Goal: Information Seeking & Learning: Check status

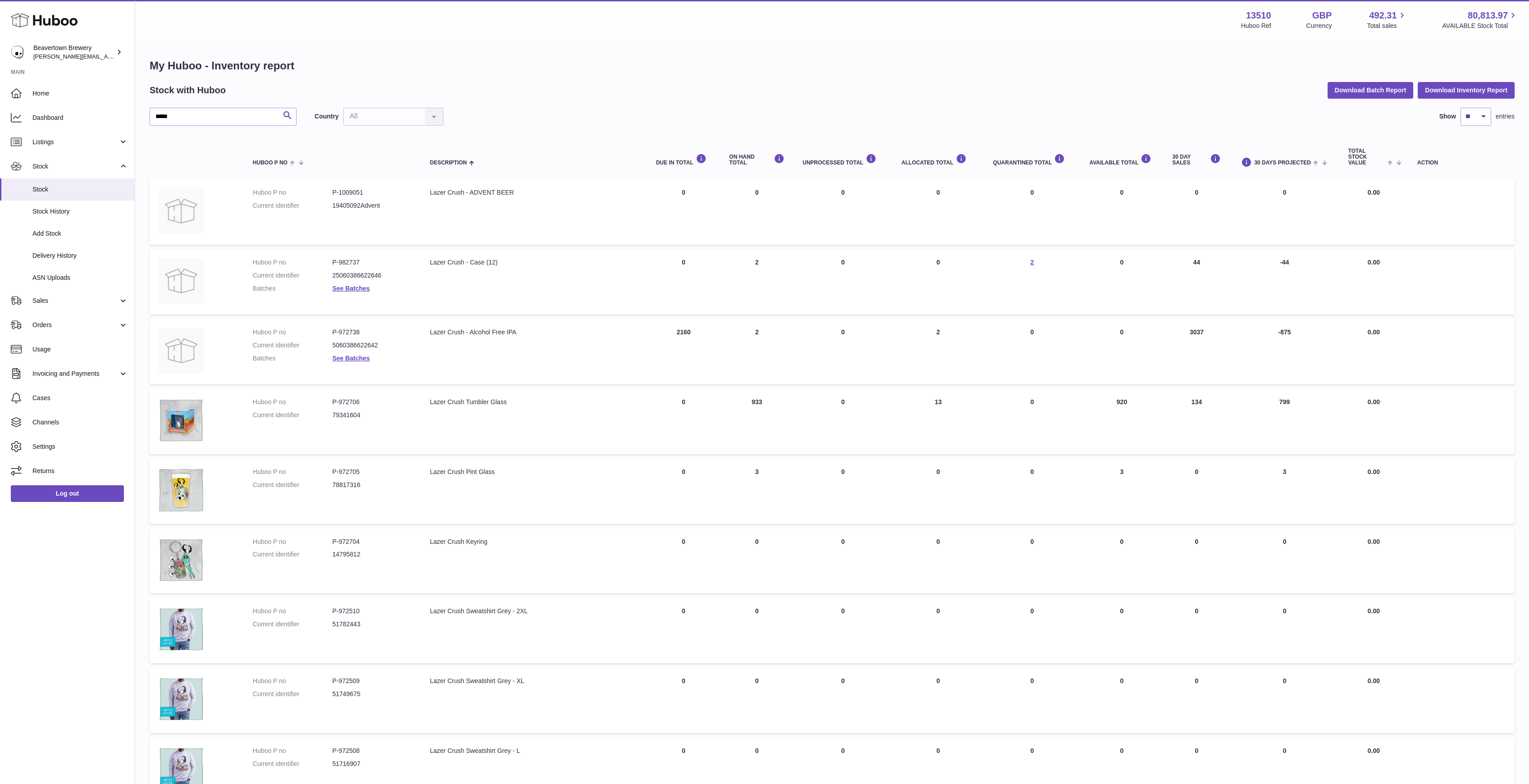
click at [213, 119] on input "*****" at bounding box center [223, 117] width 147 height 18
click at [76, 201] on link "Stock History" at bounding box center [67, 211] width 135 height 22
click at [55, 120] on span "Dashboard" at bounding box center [80, 117] width 96 height 8
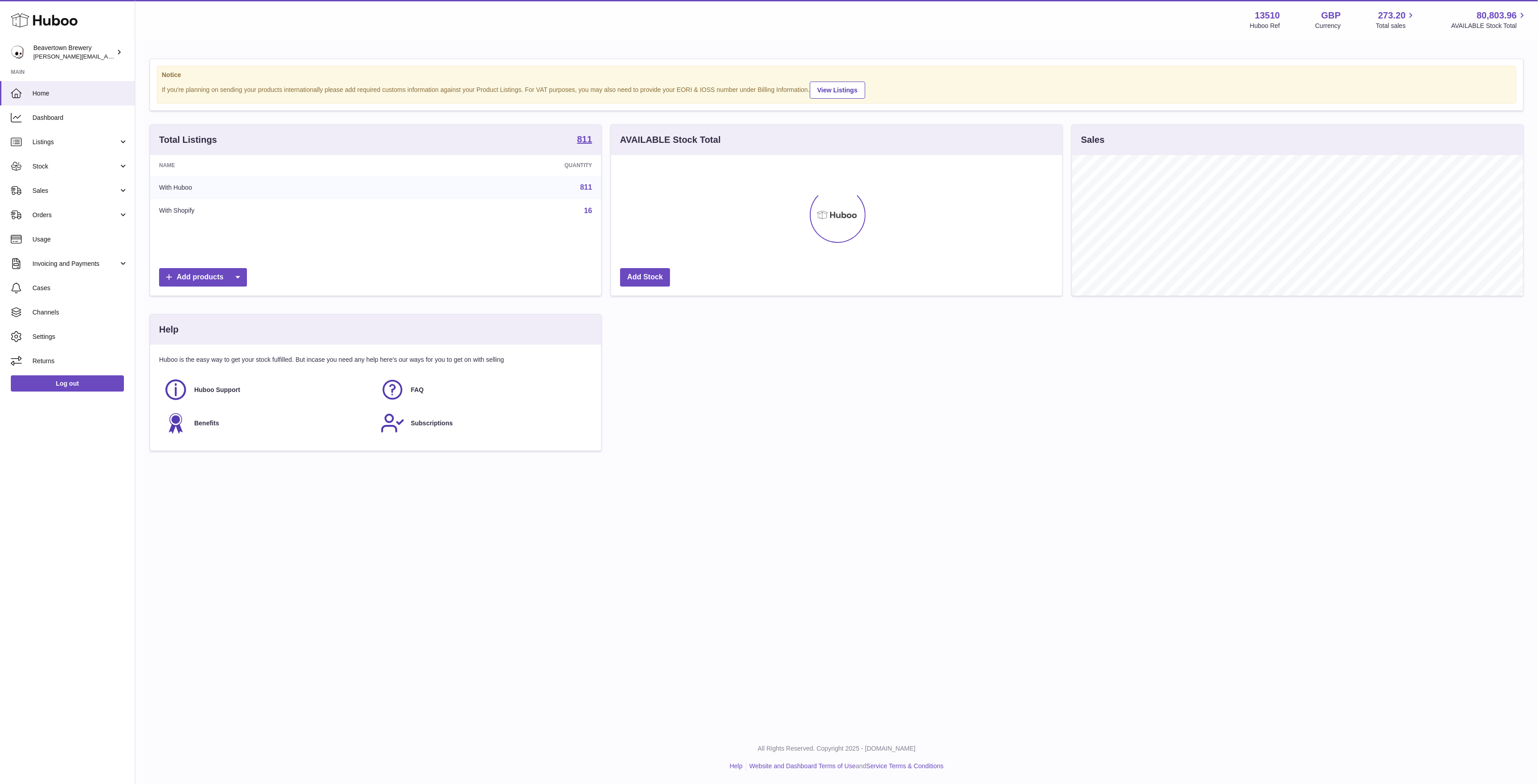
scroll to position [141, 451]
click at [53, 180] on link "Sales" at bounding box center [67, 191] width 135 height 24
click at [58, 209] on span "Sales" at bounding box center [80, 213] width 96 height 8
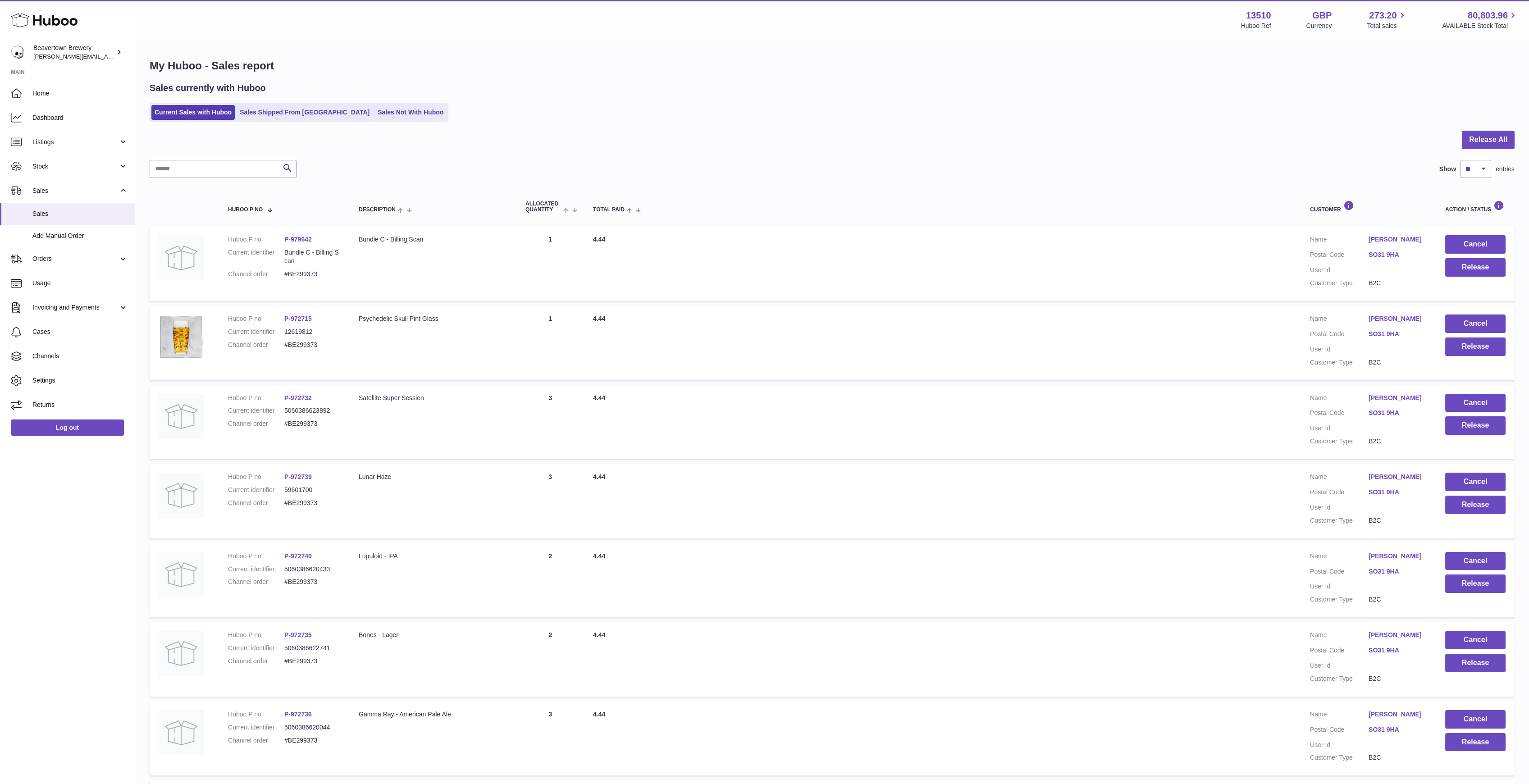
click at [279, 120] on ul "Current Sales with Huboo Sales Shipped From [GEOGRAPHIC_DATA] Sales Not With Hu…" at bounding box center [299, 112] width 299 height 19
click at [391, 111] on link "Sales Not With Huboo" at bounding box center [410, 112] width 72 height 15
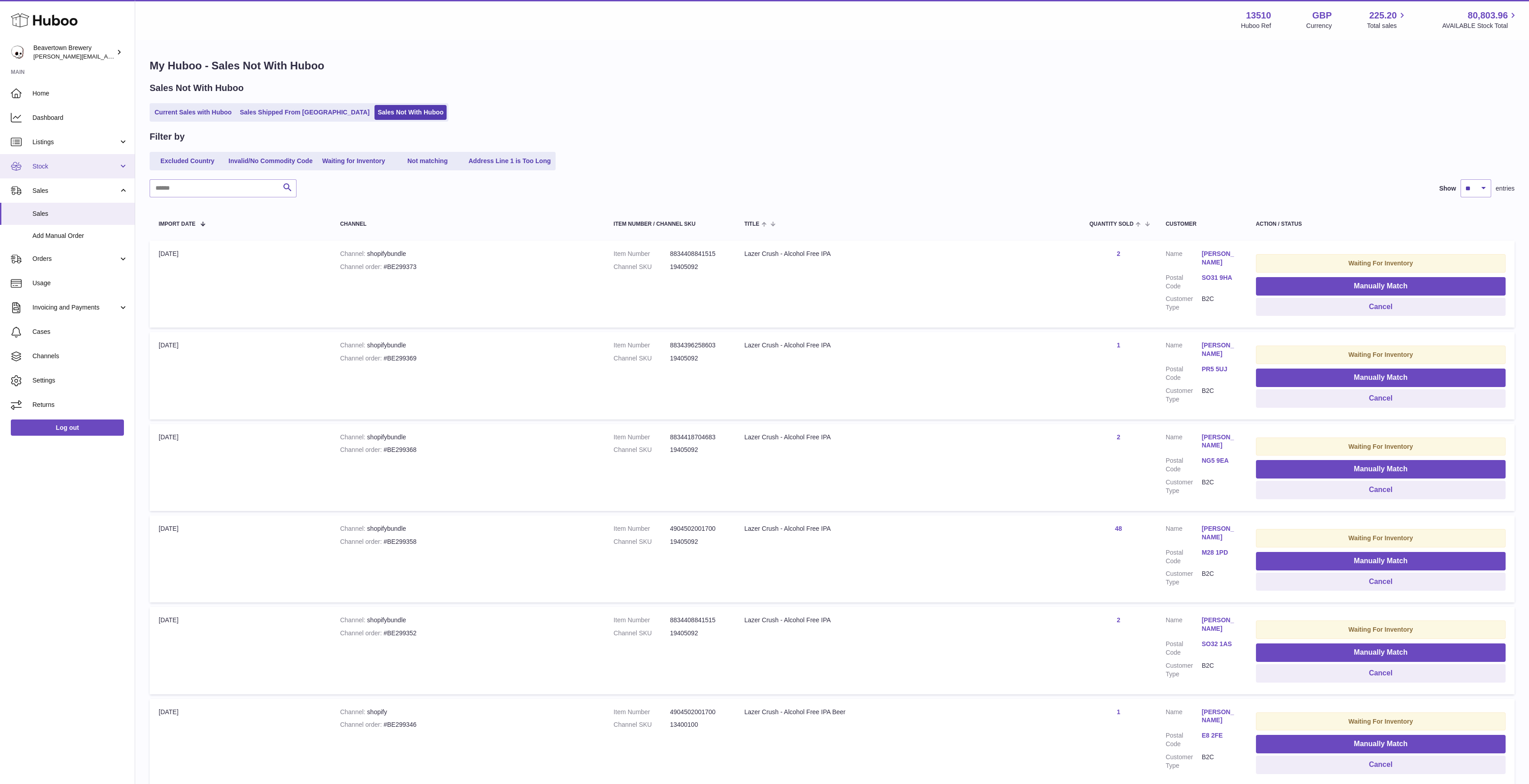
click at [71, 161] on link "Stock" at bounding box center [67, 166] width 135 height 24
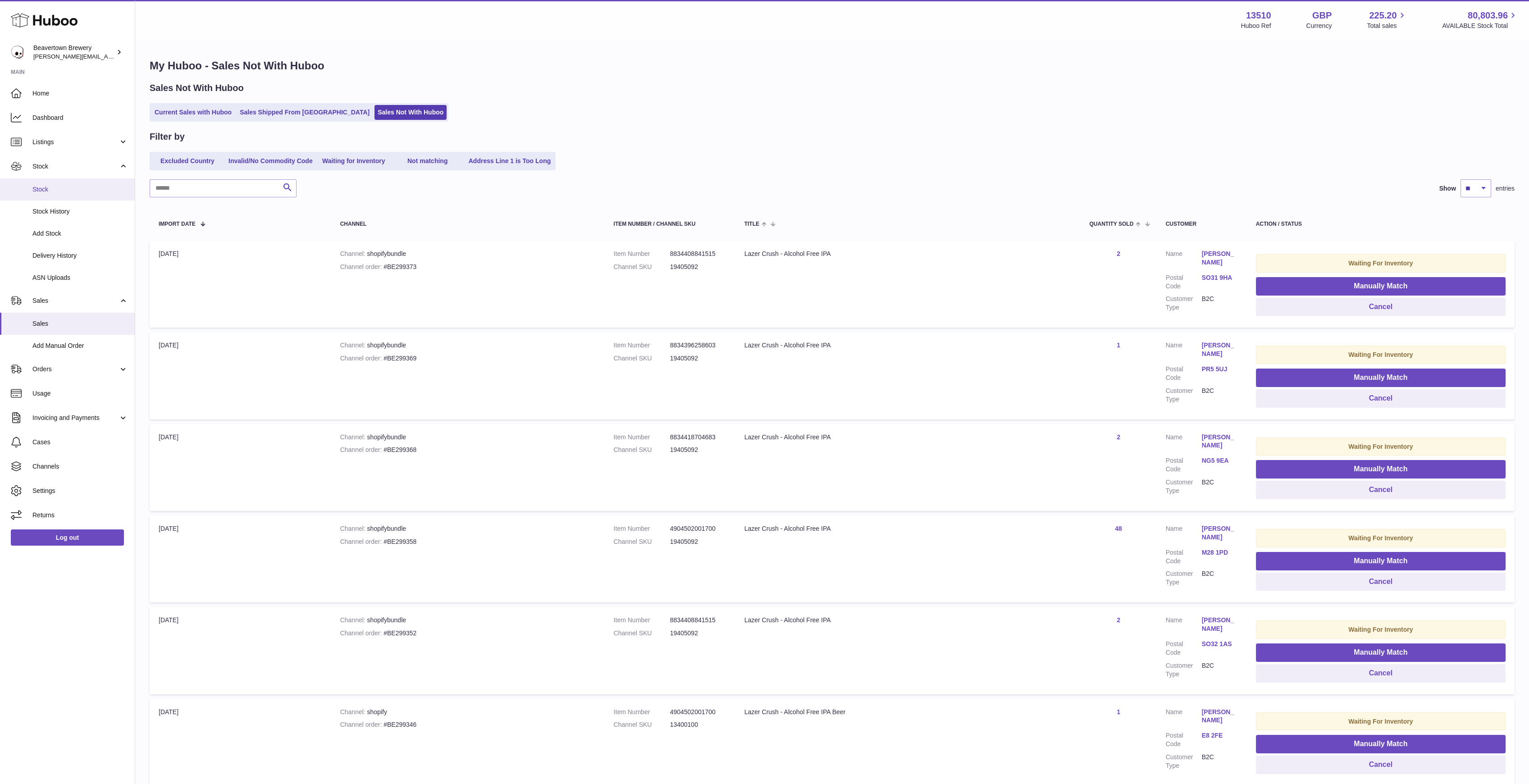
click at [51, 193] on span "Stock" at bounding box center [80, 189] width 96 height 8
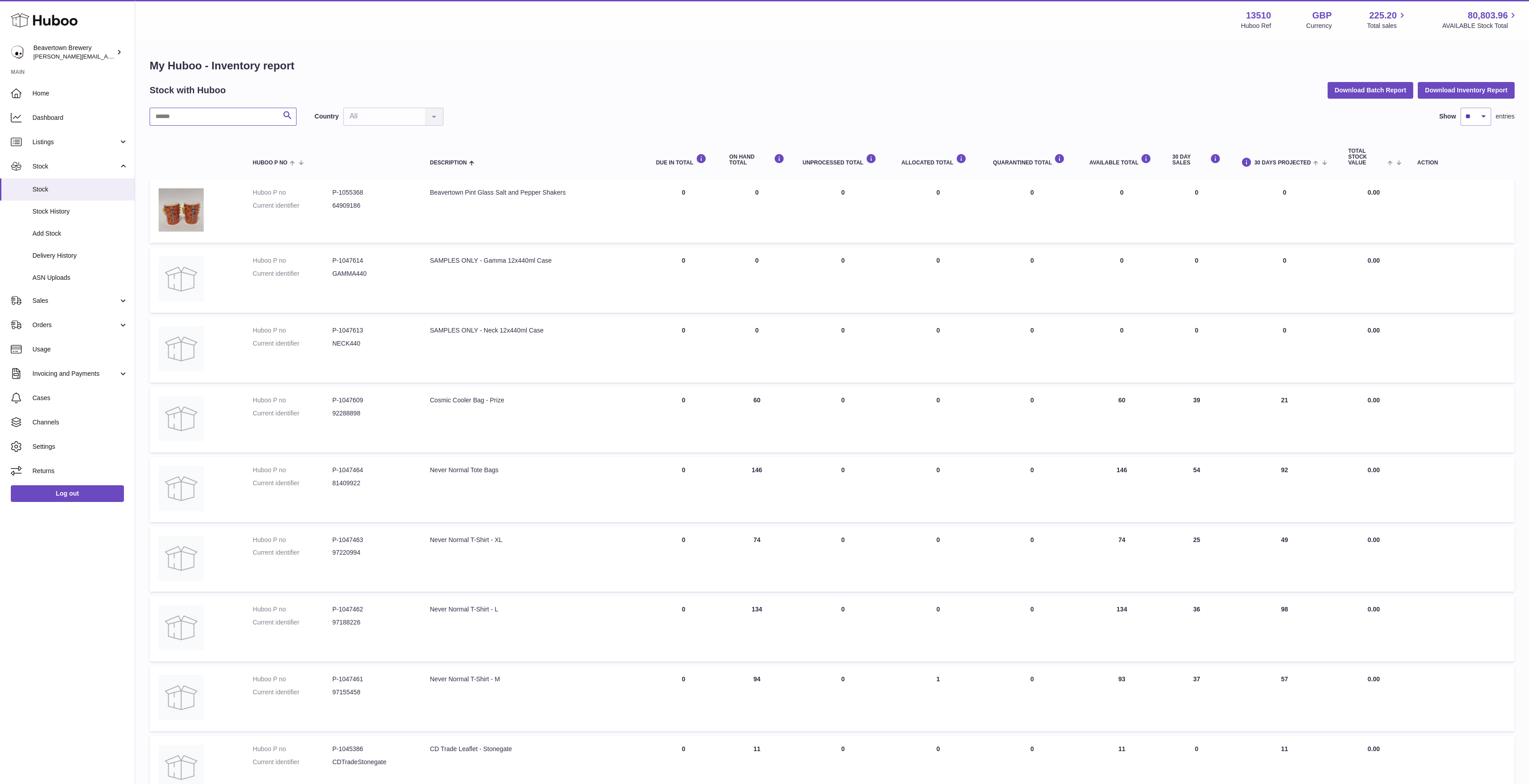
click at [216, 123] on input "text" at bounding box center [223, 117] width 147 height 18
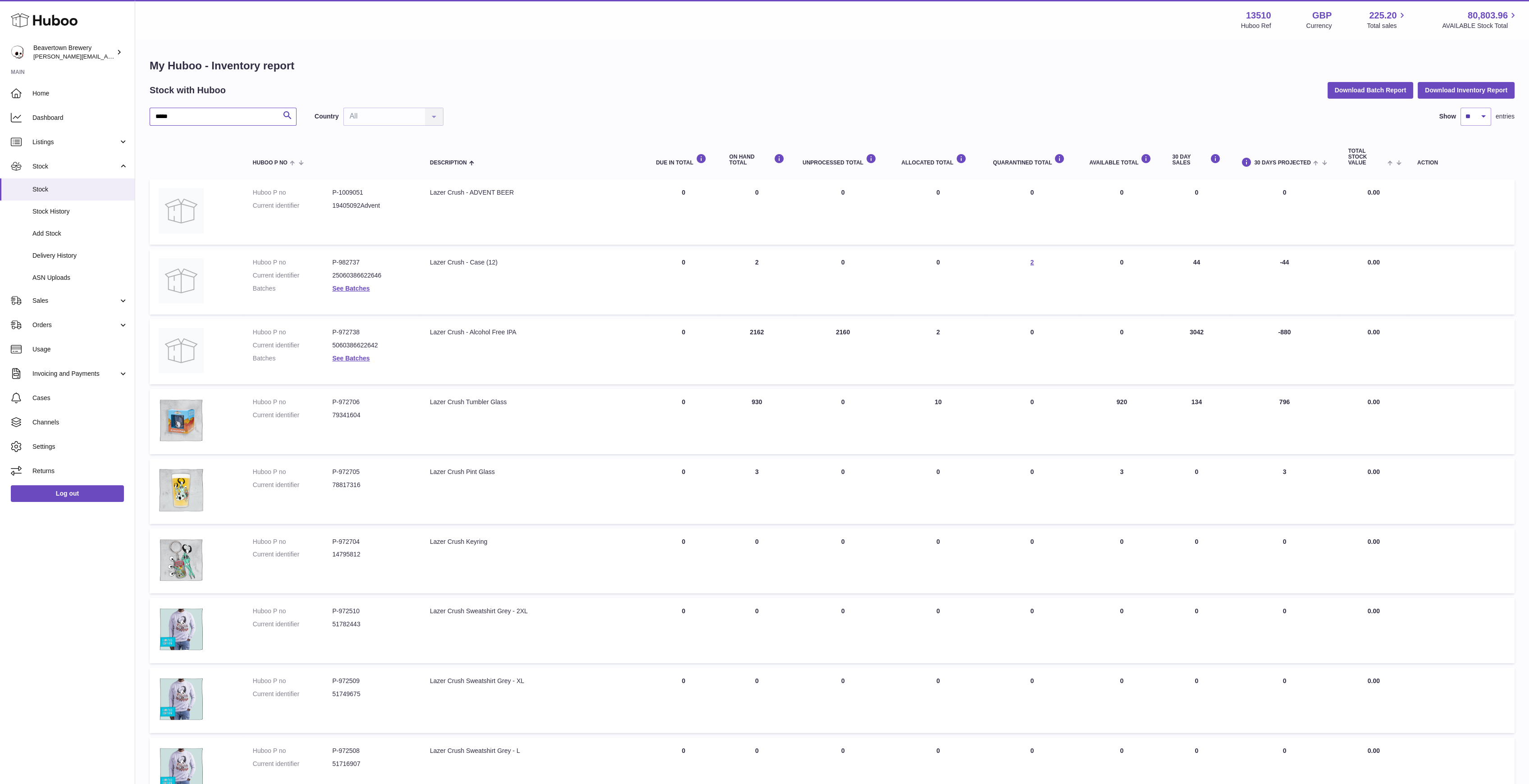
type input "*****"
